Goal: Task Accomplishment & Management: Manage account settings

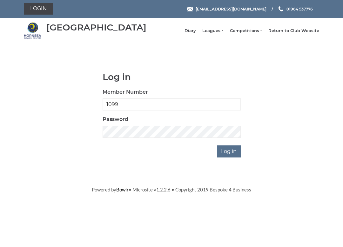
type input "1099"
click at [229, 156] on input "Log in" at bounding box center [229, 151] width 24 height 12
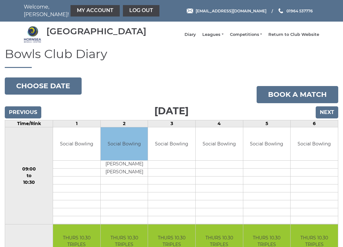
click at [229, 159] on td "Social Bowling" at bounding box center [219, 143] width 47 height 33
click at [33, 91] on button "Choose date" at bounding box center [43, 85] width 77 height 17
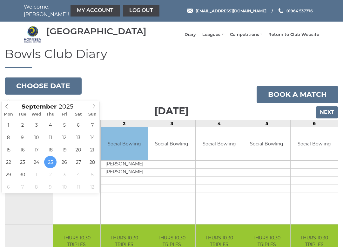
type input "[DATE]"
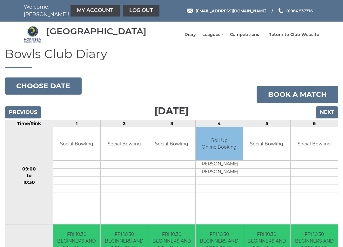
click at [123, 16] on link "Log out" at bounding box center [141, 10] width 37 height 11
